Goal: Find specific page/section: Find specific page/section

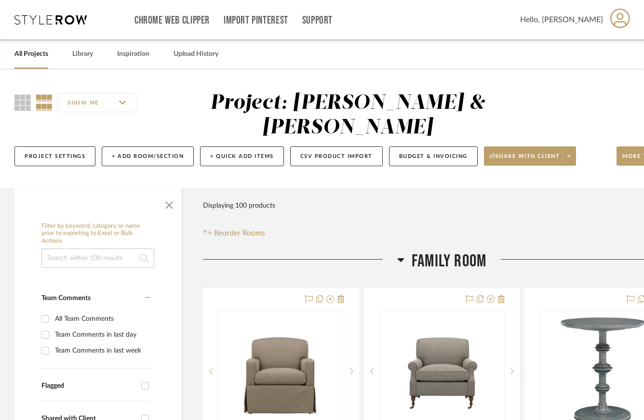
scroll to position [112, 0]
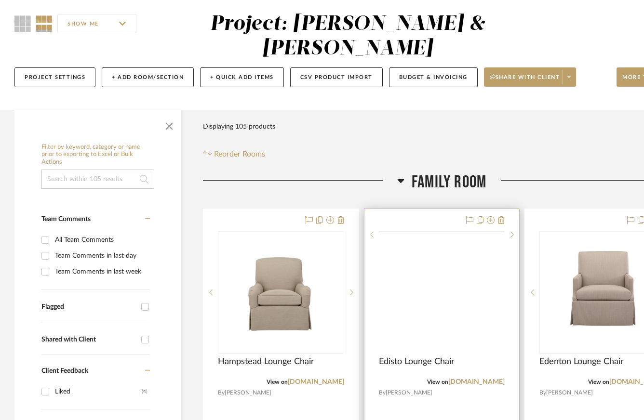
scroll to position [99, 0]
